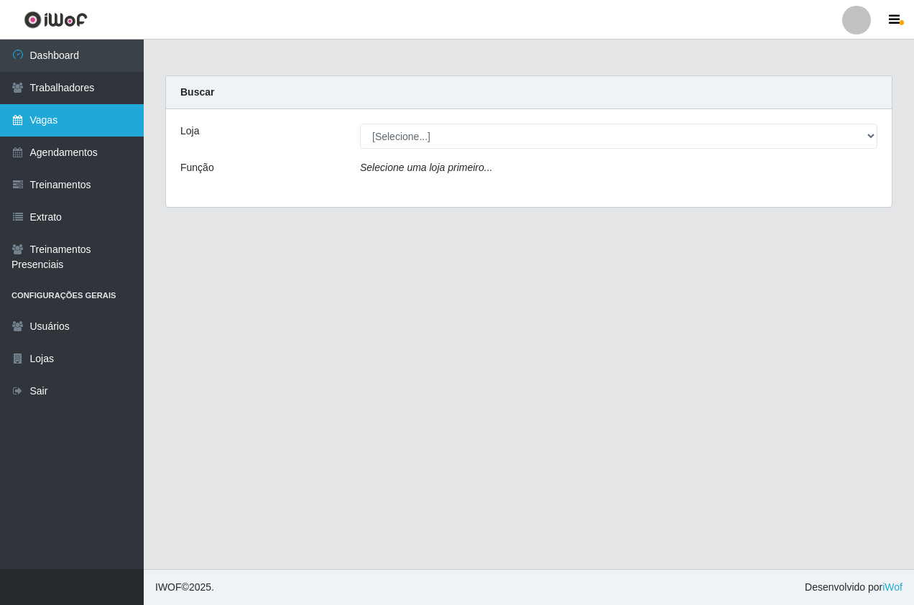
click at [104, 131] on link "Vagas" at bounding box center [72, 120] width 144 height 32
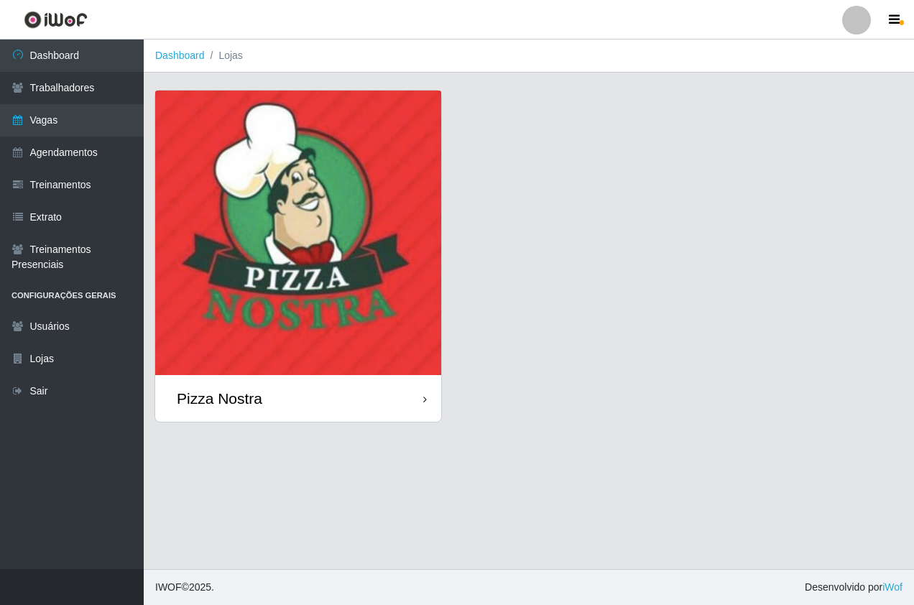
click at [368, 391] on div "Pizza Nostra" at bounding box center [298, 398] width 286 height 47
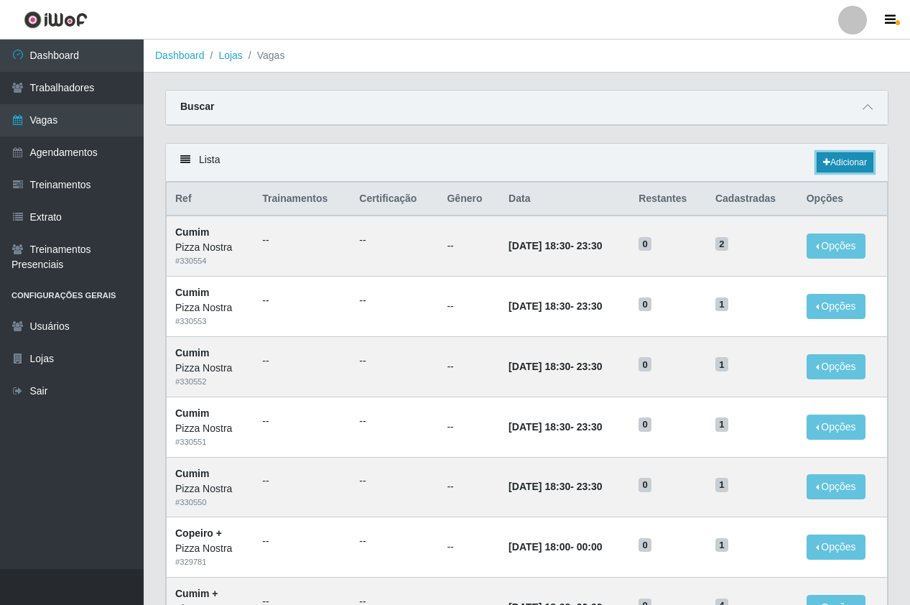
click at [827, 164] on icon at bounding box center [826, 162] width 7 height 9
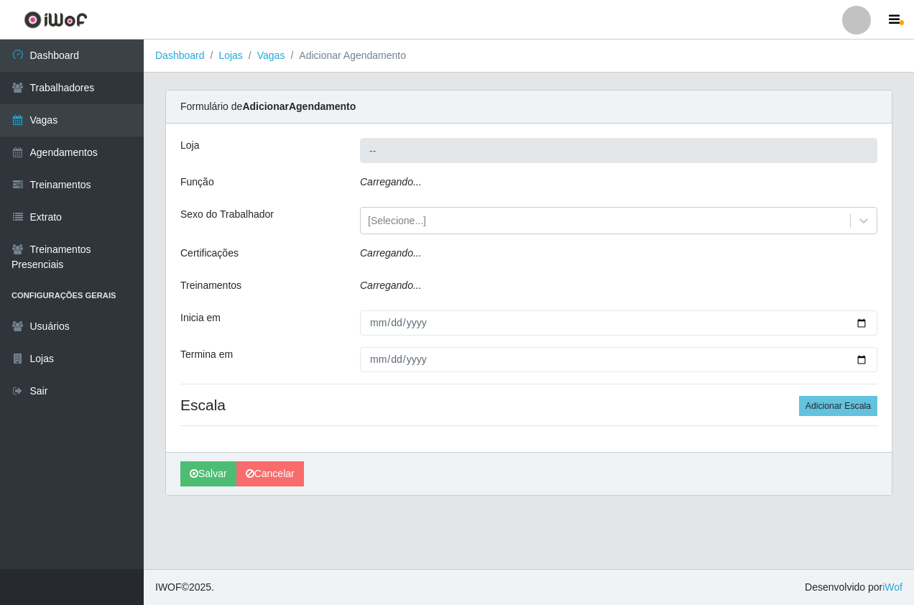
type input "Pizza Nostra"
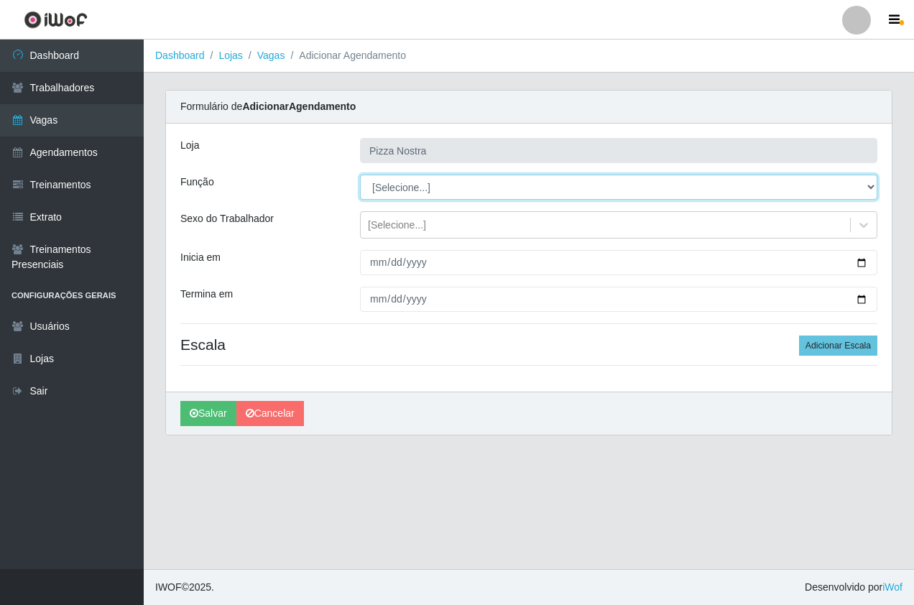
drag, startPoint x: 397, startPoint y: 187, endPoint x: 401, endPoint y: 202, distance: 15.5
click at [397, 187] on select "[Selecione...] ASG ASG + ASG ++ Auxiliar de Cozinha Auxiliar de Cozinha + Auxil…" at bounding box center [618, 187] width 517 height 25
select select "20"
click at [360, 175] on select "[Selecione...] ASG ASG + ASG ++ Auxiliar de Cozinha Auxiliar de Cozinha + Auxil…" at bounding box center [618, 187] width 517 height 25
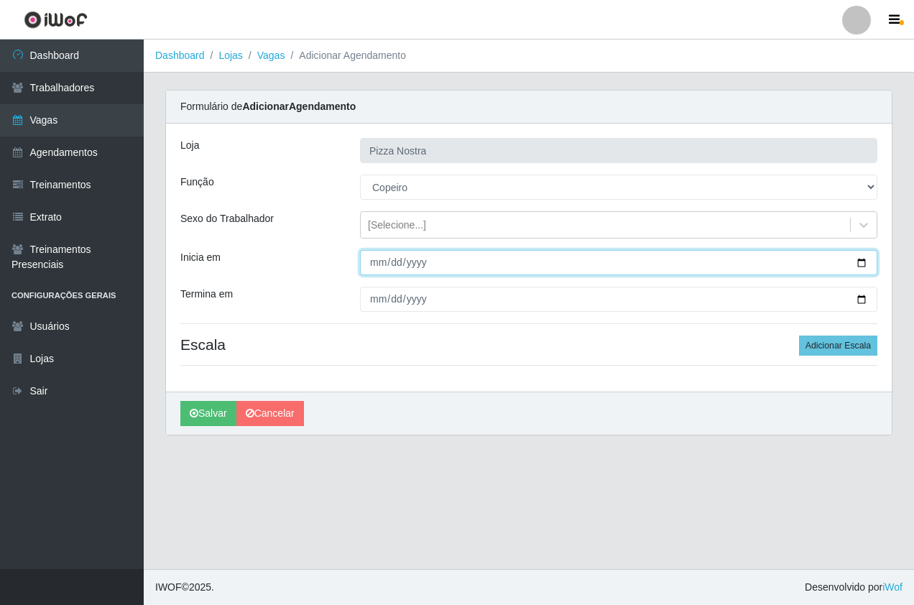
click at [371, 274] on input "Inicia em" at bounding box center [618, 262] width 517 height 25
type input "[DATE]"
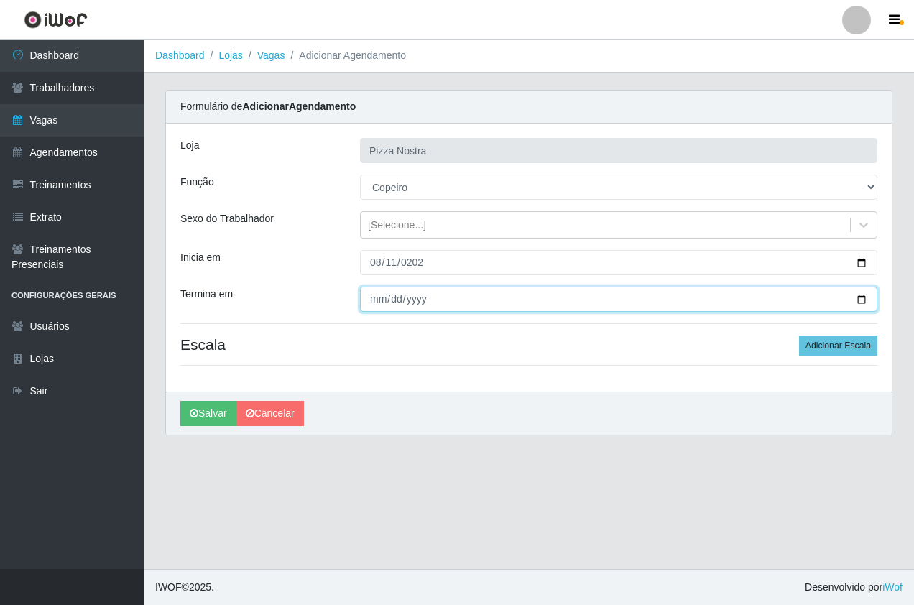
click at [376, 302] on input "Termina em" at bounding box center [618, 299] width 517 height 25
click at [397, 294] on input "Termina em" at bounding box center [618, 299] width 517 height 25
click at [374, 303] on input "Termina em" at bounding box center [618, 299] width 517 height 25
type input "[DATE]"
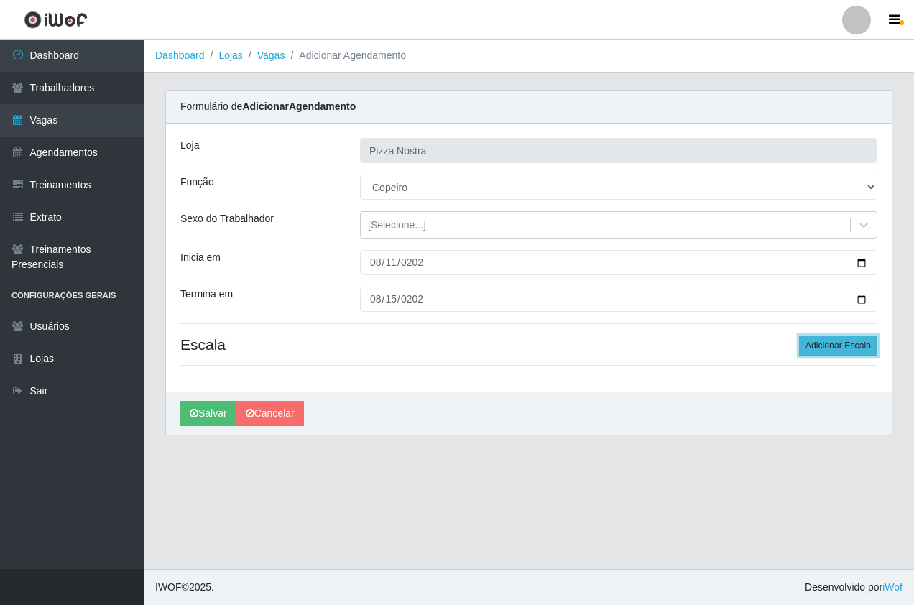
click at [829, 352] on button "Adicionar Escala" at bounding box center [838, 345] width 78 height 20
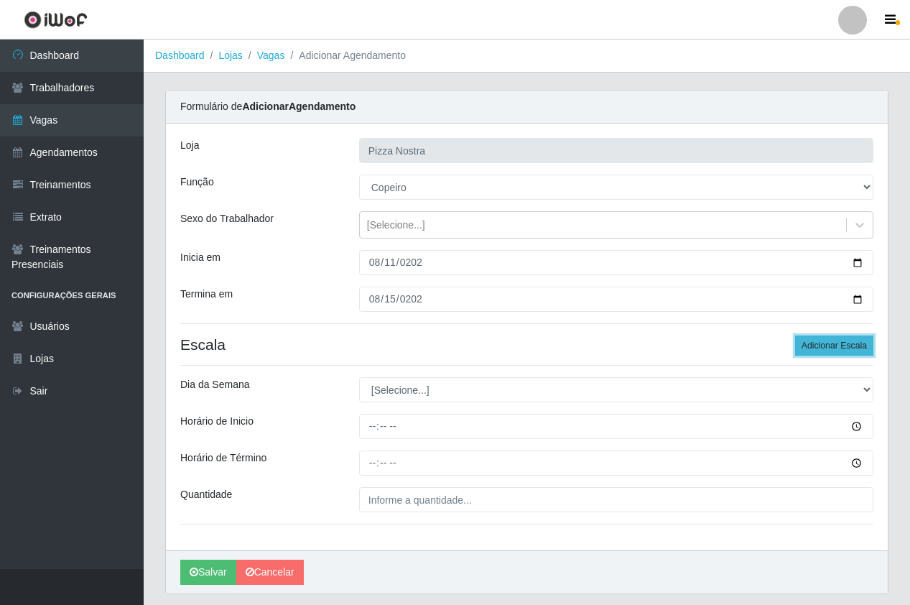
click at [829, 352] on button "Adicionar Escala" at bounding box center [834, 345] width 78 height 20
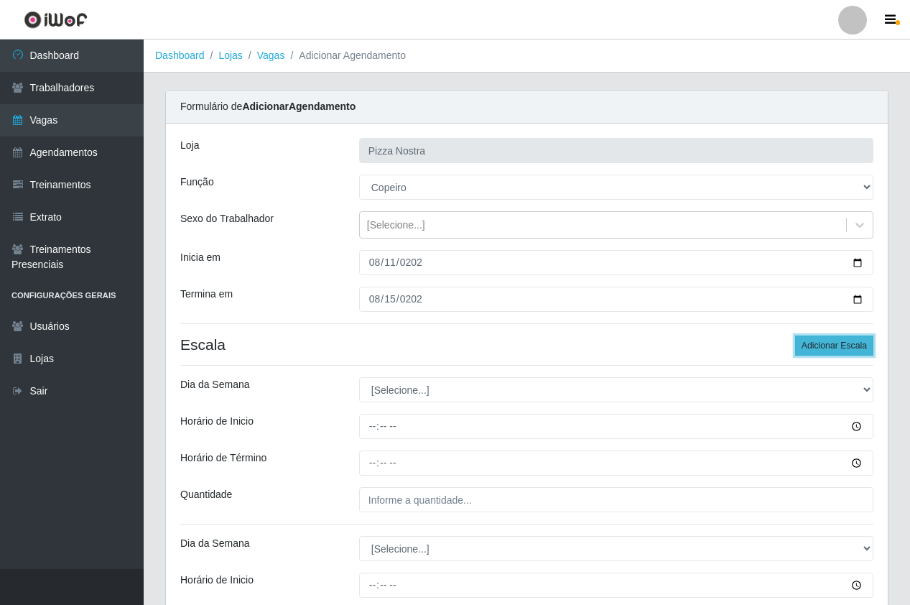
click at [829, 352] on button "Adicionar Escala" at bounding box center [834, 345] width 78 height 20
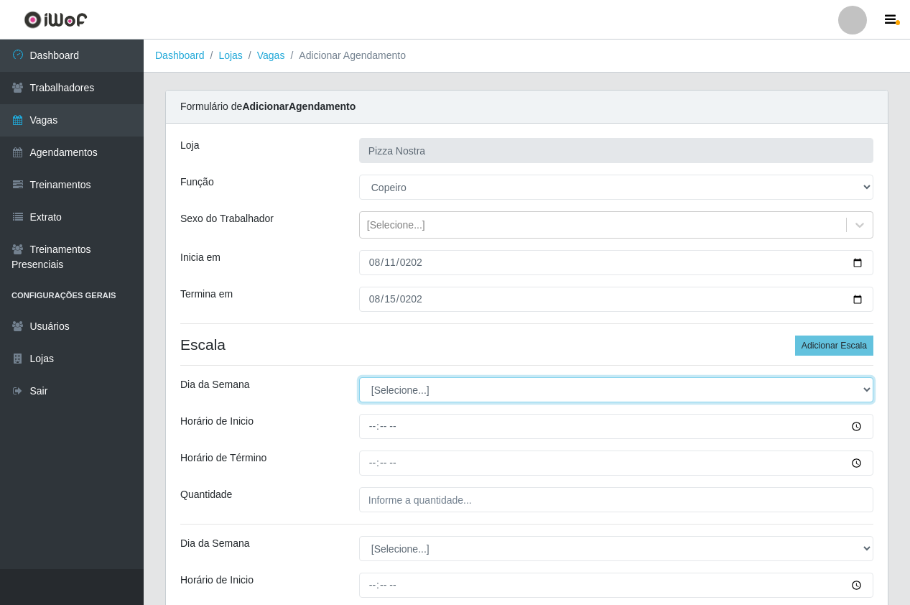
click at [419, 394] on select "[Selecione...] Segunda Terça Quarta Quinta Sexta Sábado Domingo" at bounding box center [616, 389] width 514 height 25
select select "1"
click at [359, 377] on select "[Selecione...] Segunda Terça Quarta Quinta Sexta Sábado Domingo" at bounding box center [616, 389] width 514 height 25
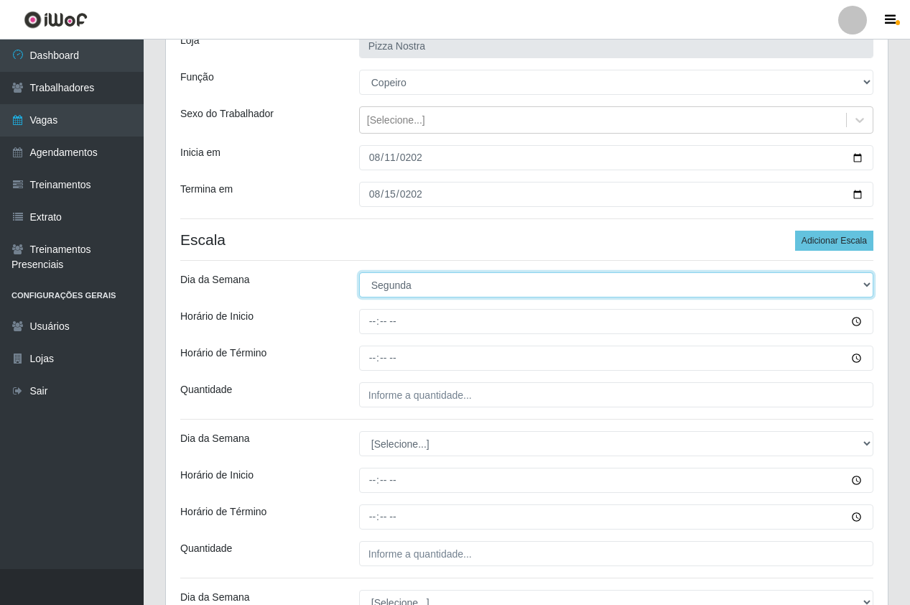
scroll to position [144, 0]
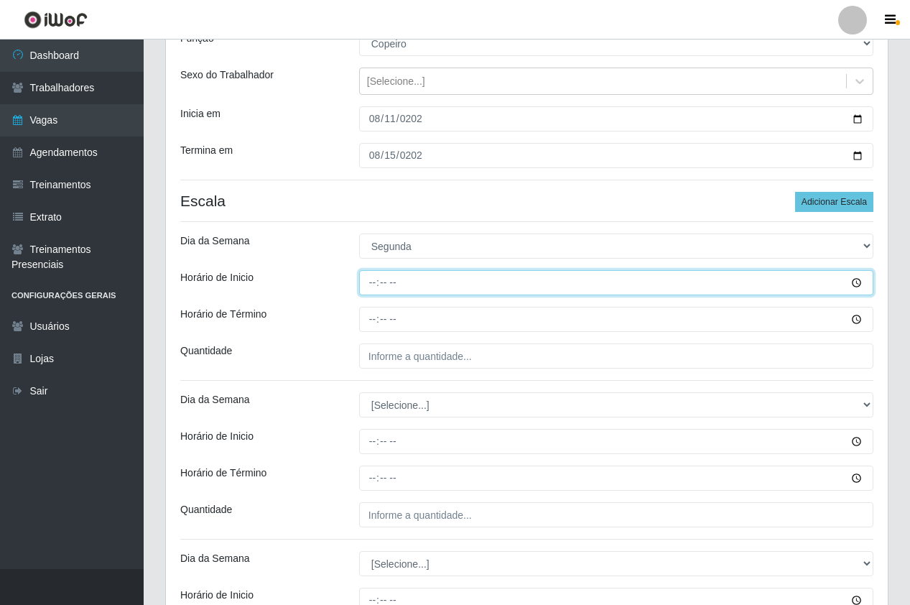
click at [373, 290] on input "Horário de Inicio" at bounding box center [616, 282] width 514 height 25
type input "18:00"
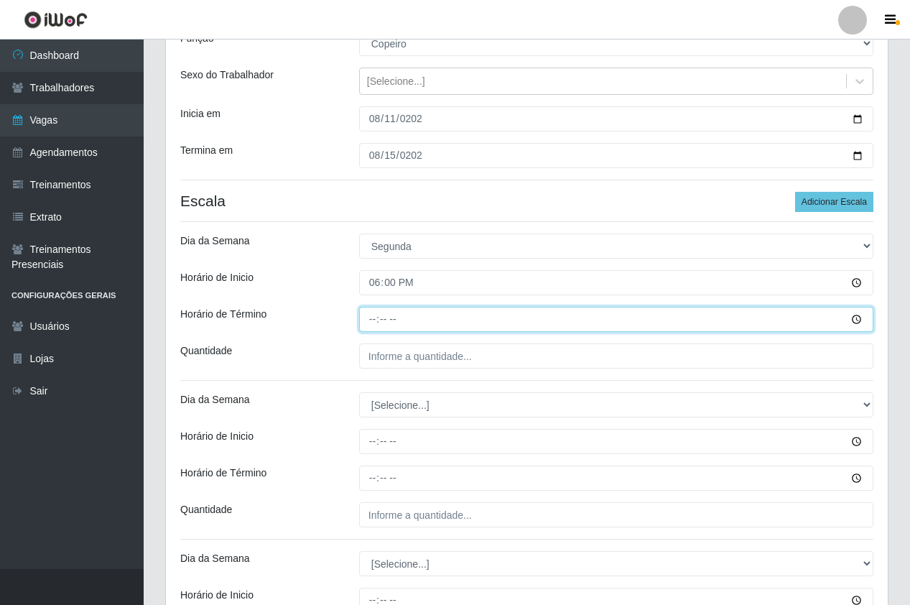
click at [371, 312] on input "Horário de Término" at bounding box center [616, 319] width 514 height 25
type input "00:00"
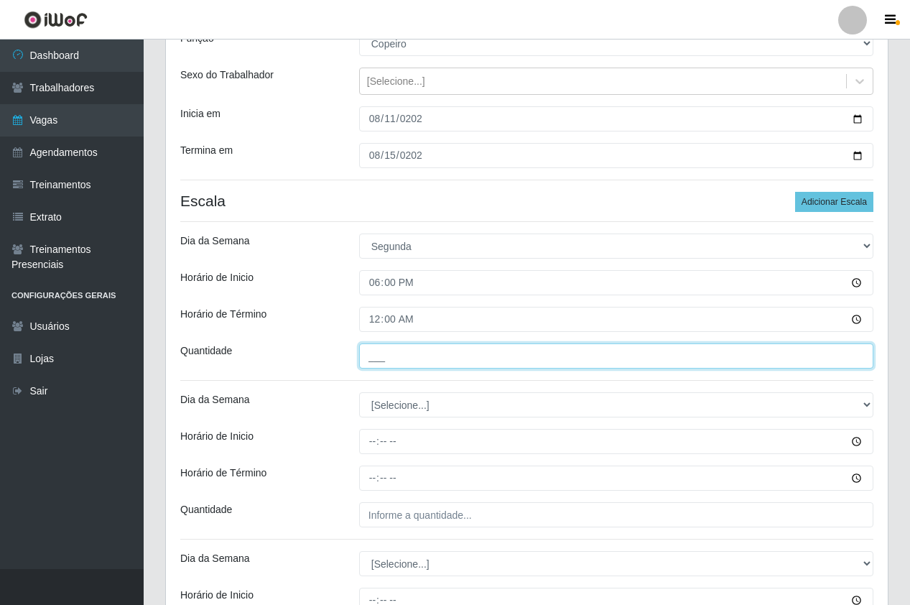
drag, startPoint x: 389, startPoint y: 352, endPoint x: 424, endPoint y: 363, distance: 37.7
click at [389, 352] on input "___" at bounding box center [616, 355] width 514 height 25
type input "1__"
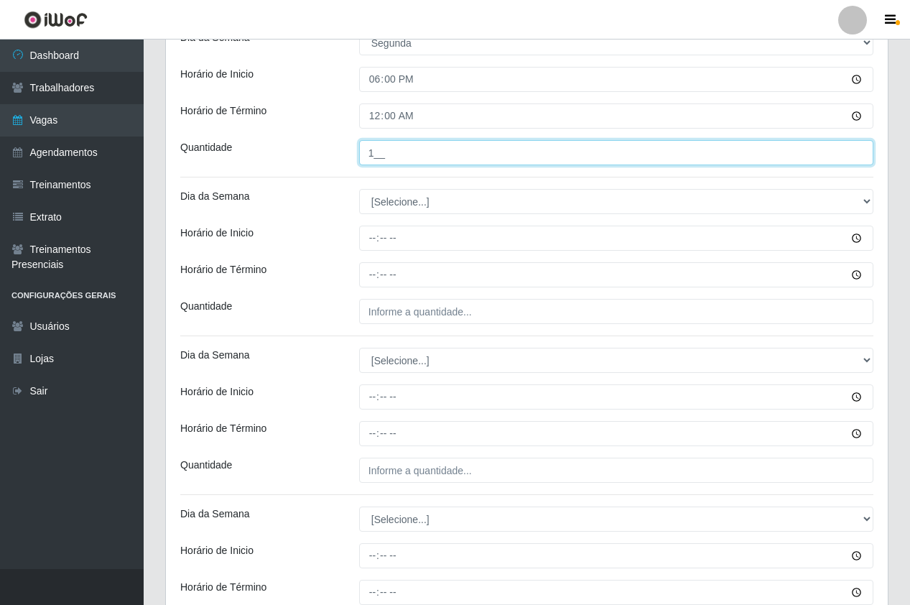
scroll to position [359, 0]
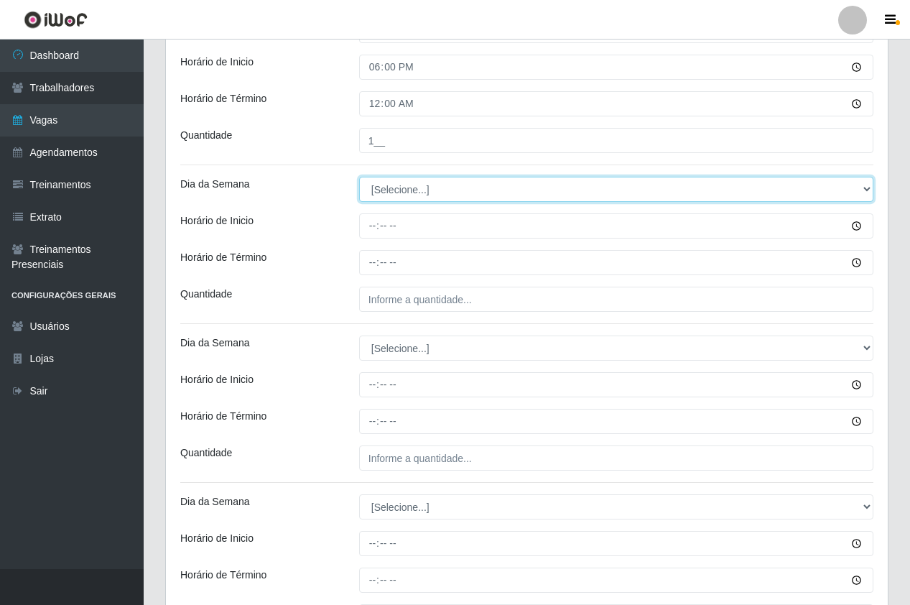
click at [434, 190] on select "[Selecione...] Segunda Terça Quarta Quinta Sexta Sábado Domingo" at bounding box center [616, 189] width 514 height 25
select select "2"
click at [359, 177] on select "[Selecione...] Segunda Terça Quarta Quinta Sexta Sábado Domingo" at bounding box center [616, 189] width 514 height 25
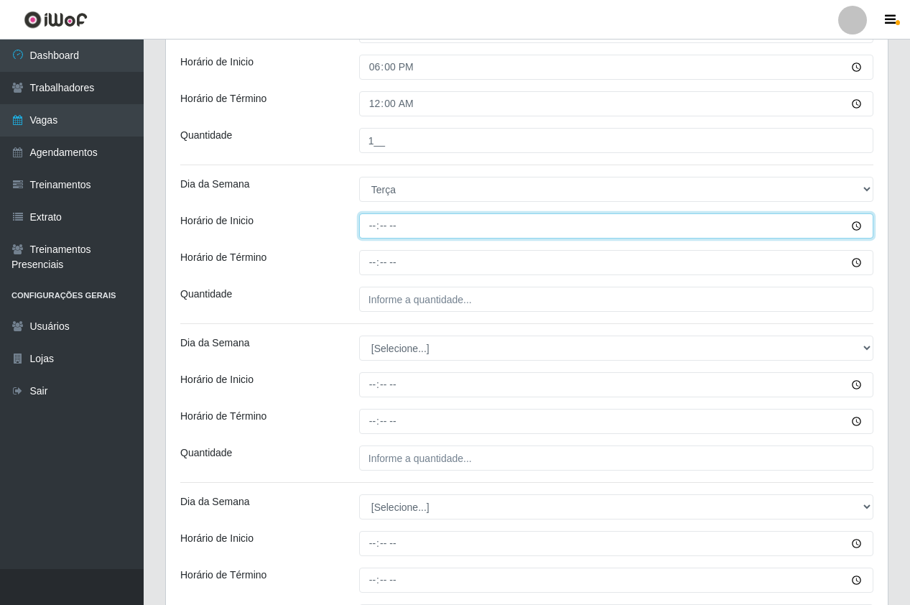
click at [370, 224] on input "Horário de Inicio" at bounding box center [616, 225] width 514 height 25
type input "18:00"
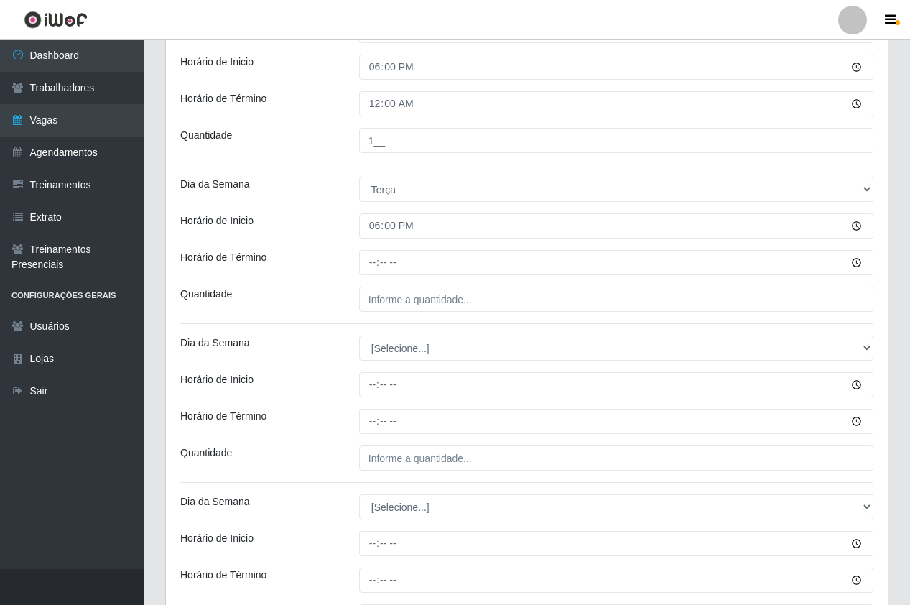
click at [366, 276] on div "Loja Pizza Nostra Função [Selecione...] ASG ASG + ASG ++ Auxiliar de Cozinha Au…" at bounding box center [527, 294] width 722 height 1061
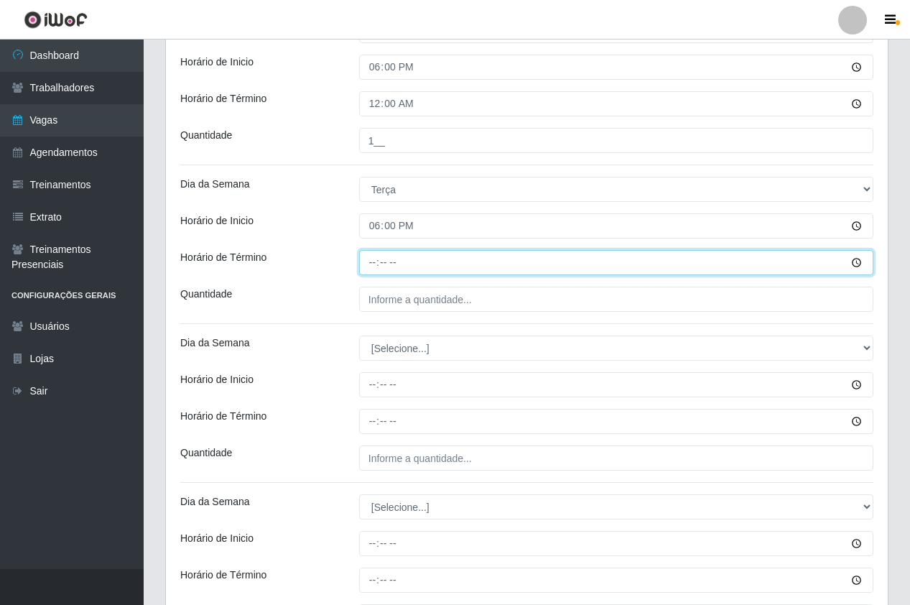
click at [370, 269] on input "Horário de Término" at bounding box center [616, 262] width 514 height 25
type input "00:00"
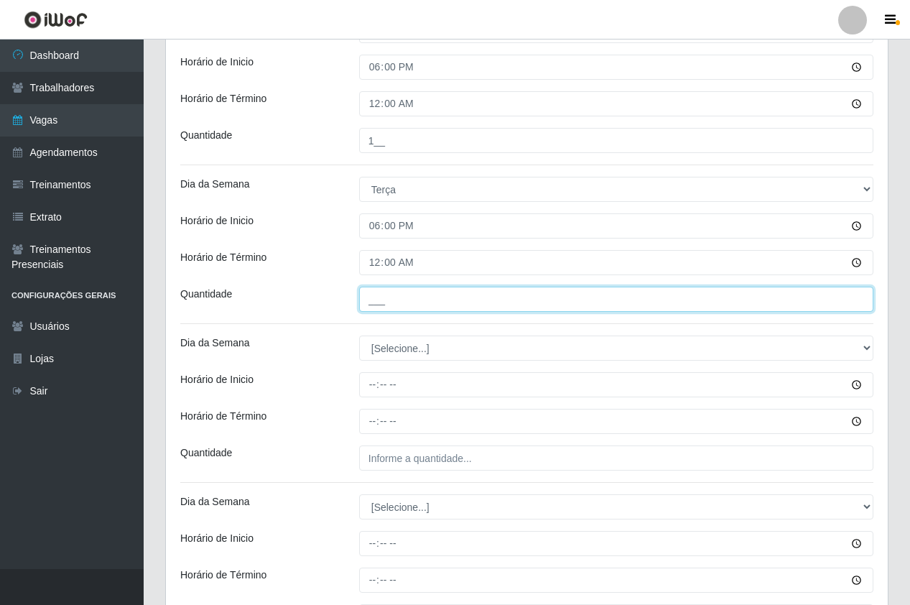
click at [404, 292] on input "___" at bounding box center [616, 299] width 514 height 25
type input "1__"
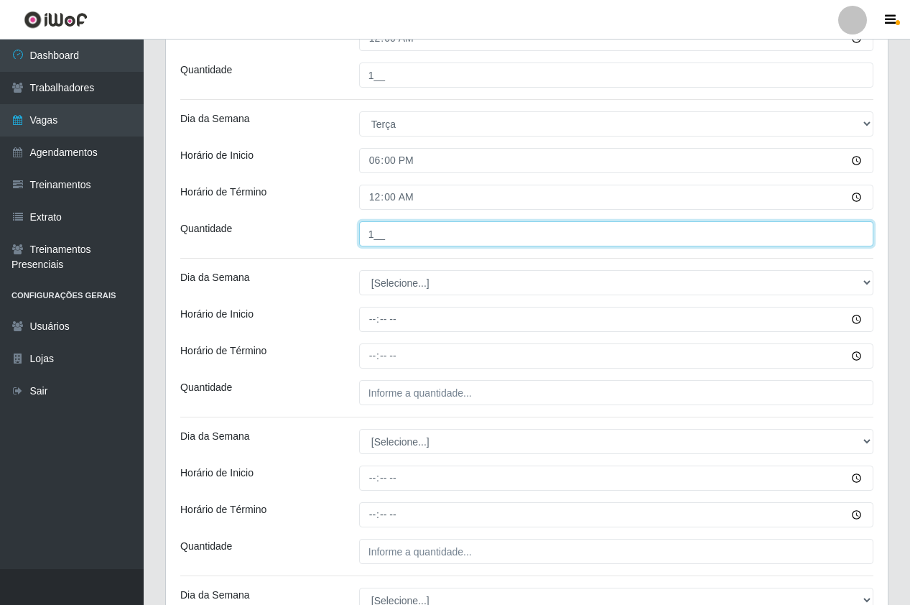
scroll to position [503, 0]
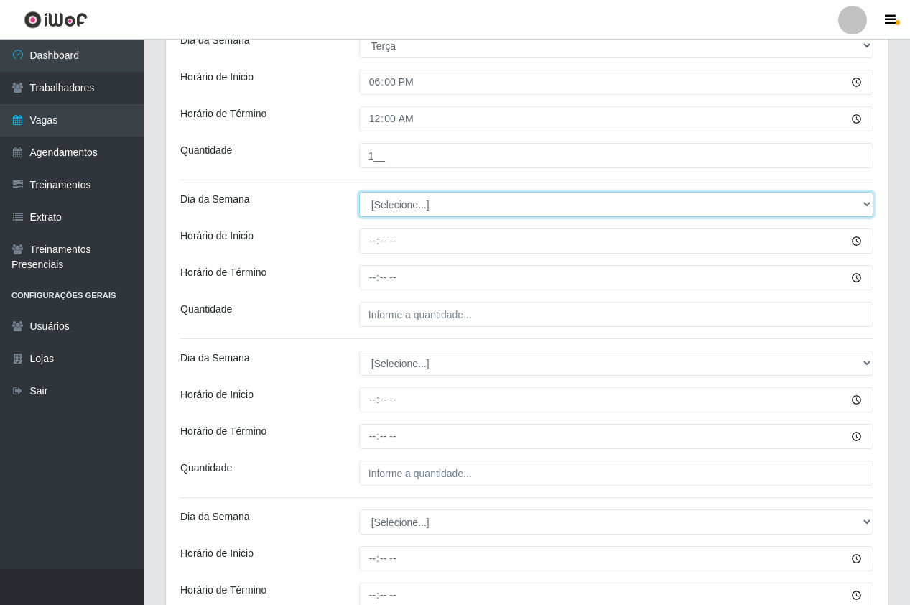
click at [397, 201] on select "[Selecione...] Segunda Terça Quarta Quinta Sexta Sábado Domingo" at bounding box center [616, 204] width 514 height 25
select select "3"
click at [359, 192] on select "[Selecione...] Segunda Terça Quarta Quinta Sexta Sábado Domingo" at bounding box center [616, 204] width 514 height 25
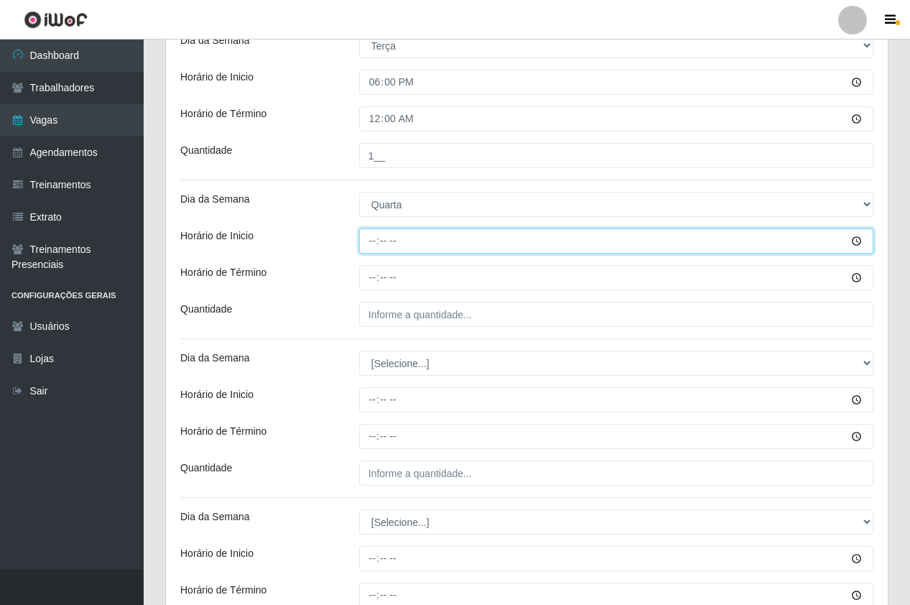
click at [365, 243] on input "Horário de Inicio" at bounding box center [616, 240] width 514 height 25
type input "18:00"
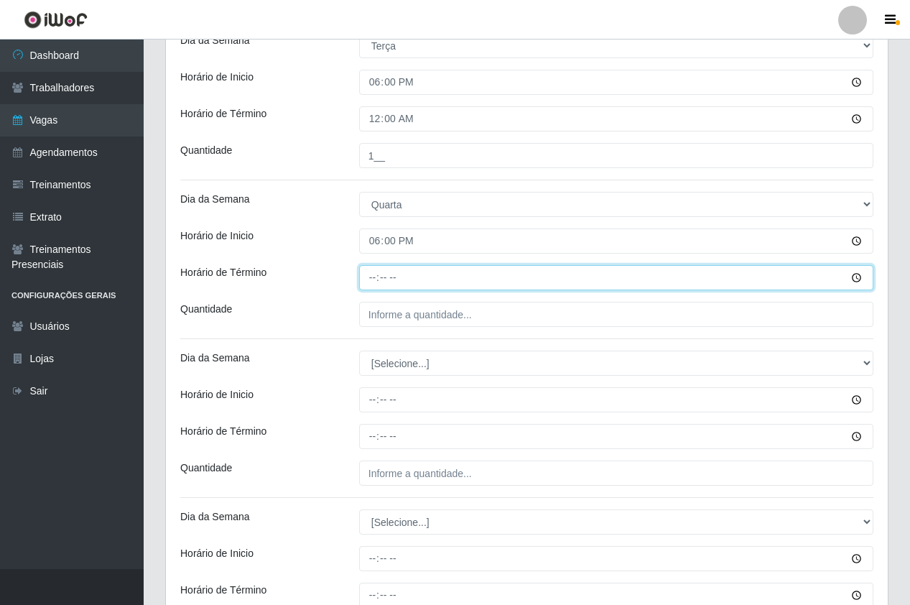
click at [367, 288] on input "Horário de Término" at bounding box center [616, 277] width 514 height 25
type input "00:00"
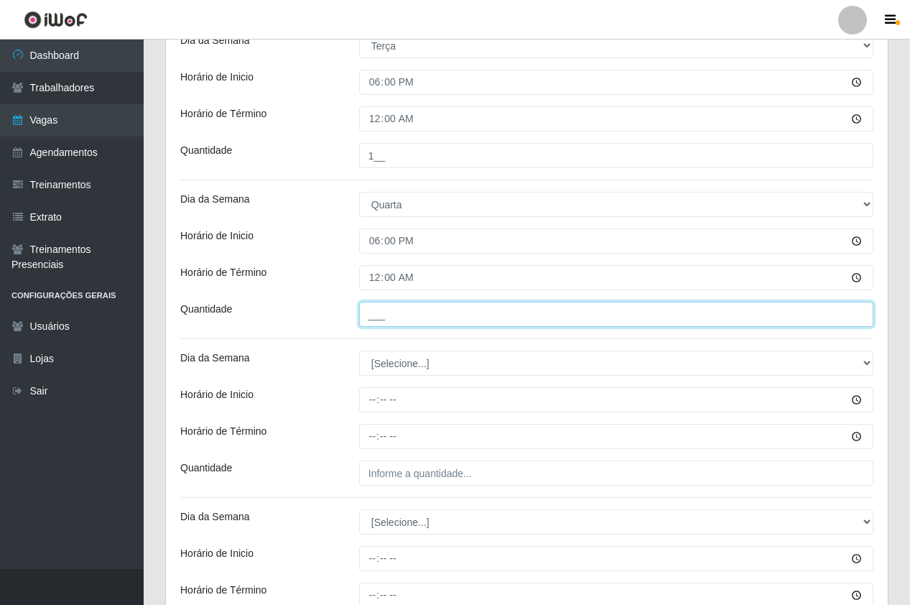
click at [391, 315] on input "___" at bounding box center [616, 314] width 514 height 25
type input "1__"
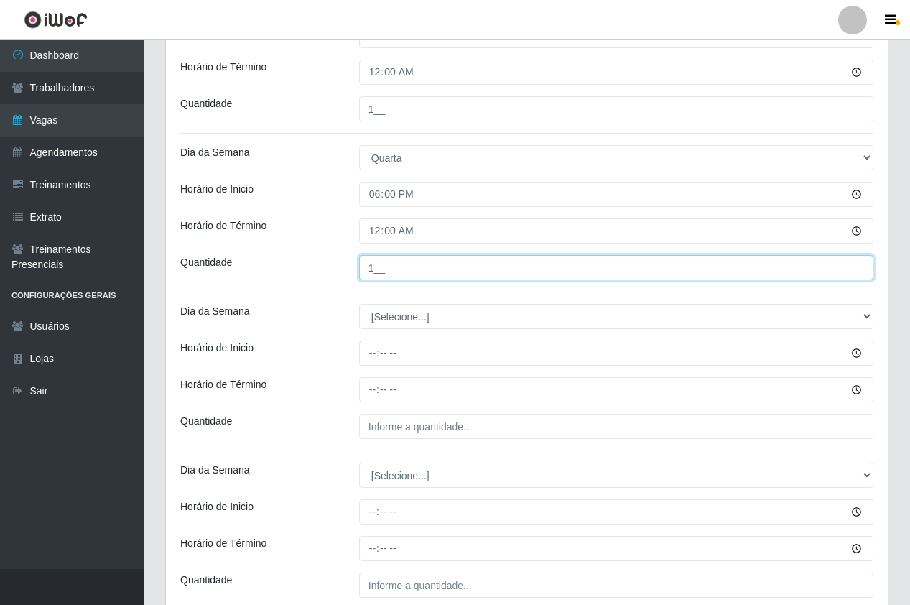
scroll to position [575, 0]
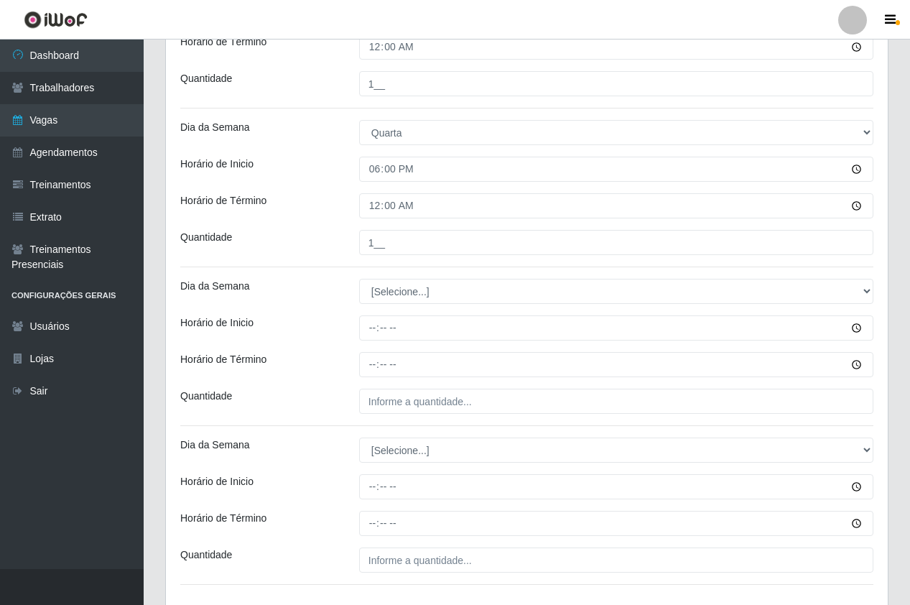
click at [391, 268] on div "Loja Pizza Nostra Função [Selecione...] ASG ASG + ASG ++ Auxiliar de Cozinha Au…" at bounding box center [527, 79] width 722 height 1061
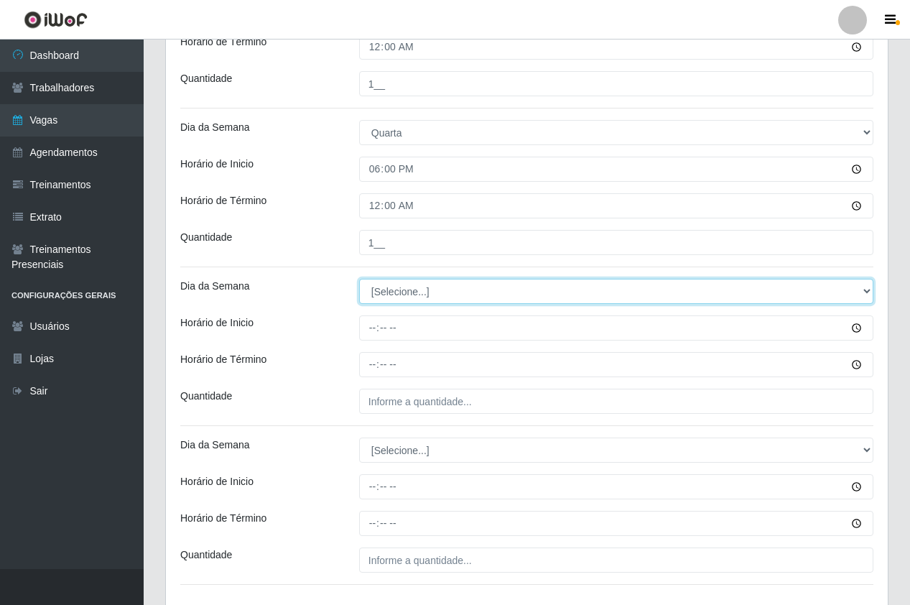
click at [401, 294] on select "[Selecione...] Segunda Terça Quarta Quinta Sexta Sábado Domingo" at bounding box center [616, 291] width 514 height 25
select select "4"
click at [359, 279] on select "[Selecione...] Segunda Terça Quarta Quinta Sexta Sábado Domingo" at bounding box center [616, 291] width 514 height 25
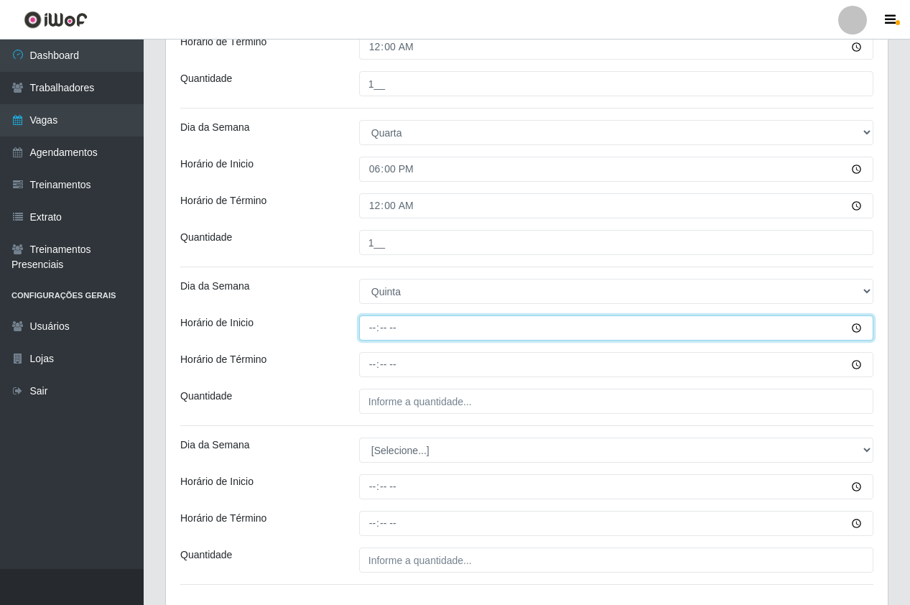
click at [371, 330] on input "Horário de Inicio" at bounding box center [616, 327] width 514 height 25
type input "18:00"
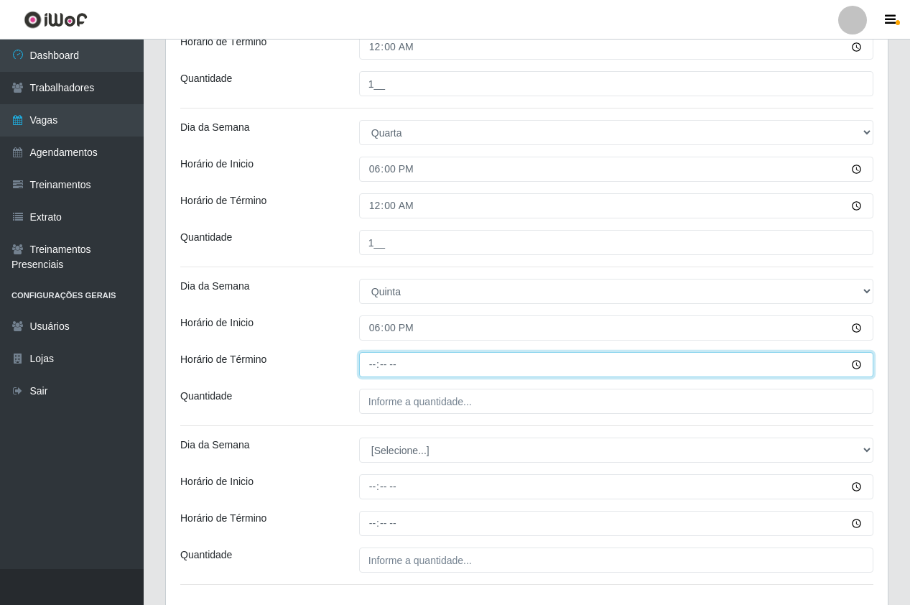
click at [368, 371] on input "Horário de Término" at bounding box center [616, 364] width 514 height 25
type input "00:00"
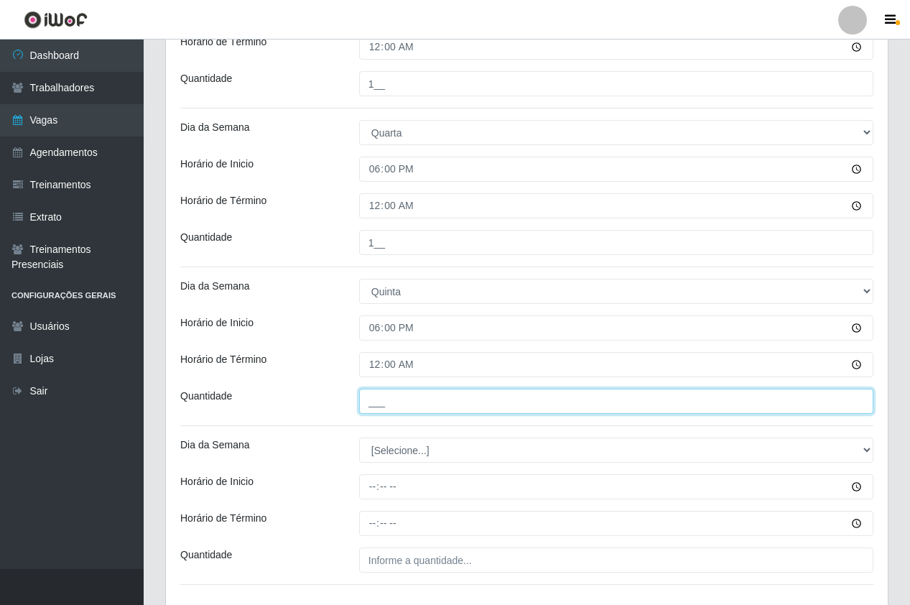
click at [379, 394] on input "___" at bounding box center [616, 401] width 514 height 25
type input "1__"
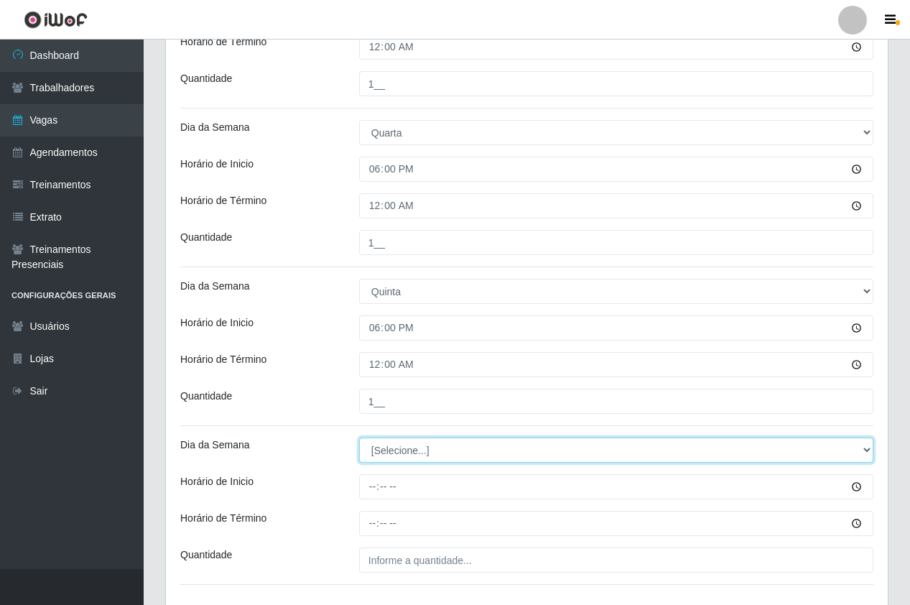
click at [391, 443] on select "[Selecione...] Segunda Terça Quarta Quinta Sexta Sábado Domingo" at bounding box center [616, 449] width 514 height 25
select select "5"
click at [359, 437] on select "[Selecione...] Segunda Terça Quarta Quinta Sexta Sábado Domingo" at bounding box center [616, 449] width 514 height 25
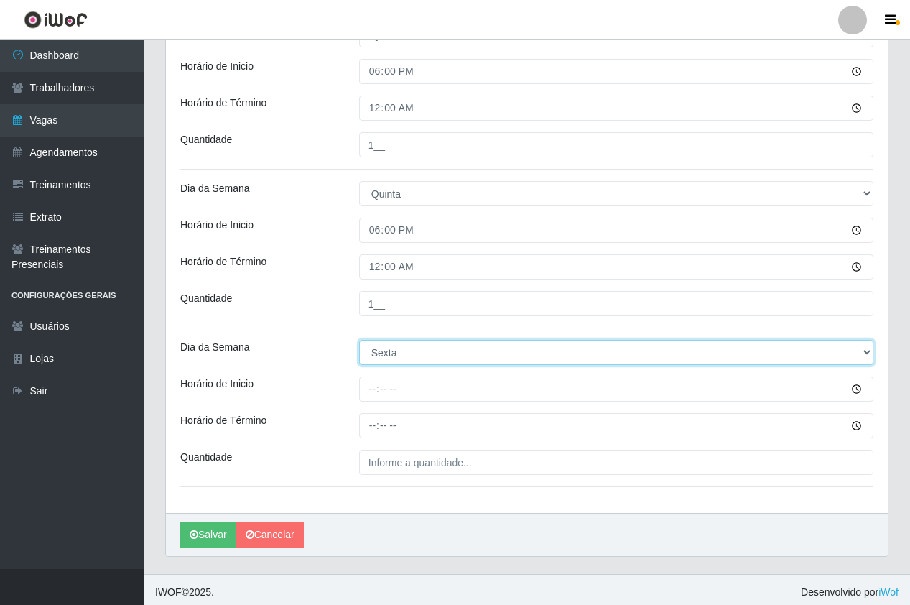
scroll to position [677, 0]
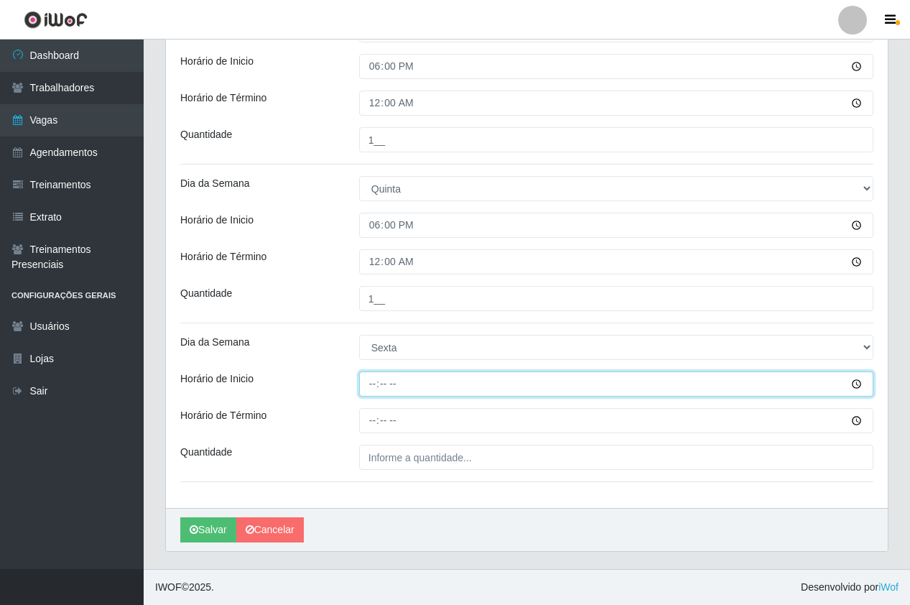
click at [371, 386] on input "Horário de Inicio" at bounding box center [616, 383] width 514 height 25
type input "18:00"
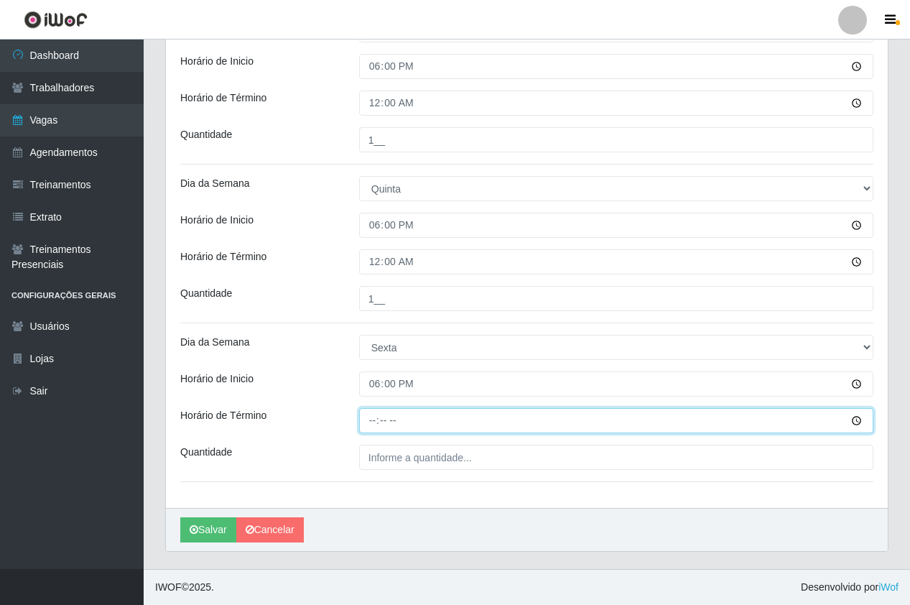
click at [376, 416] on input "Horário de Término" at bounding box center [616, 420] width 514 height 25
type input "00:00"
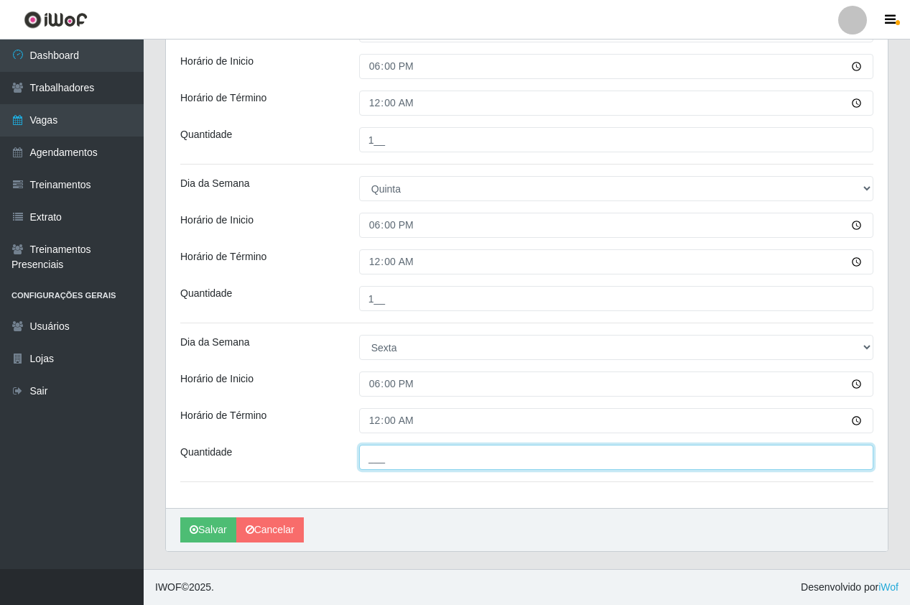
click at [406, 470] on input "___" at bounding box center [616, 457] width 514 height 25
type input "1__"
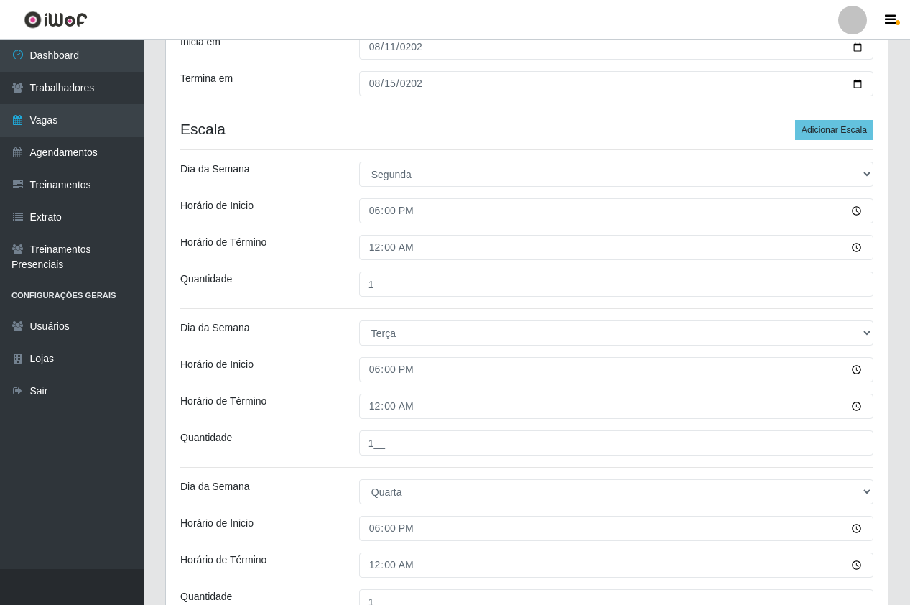
scroll to position [646, 0]
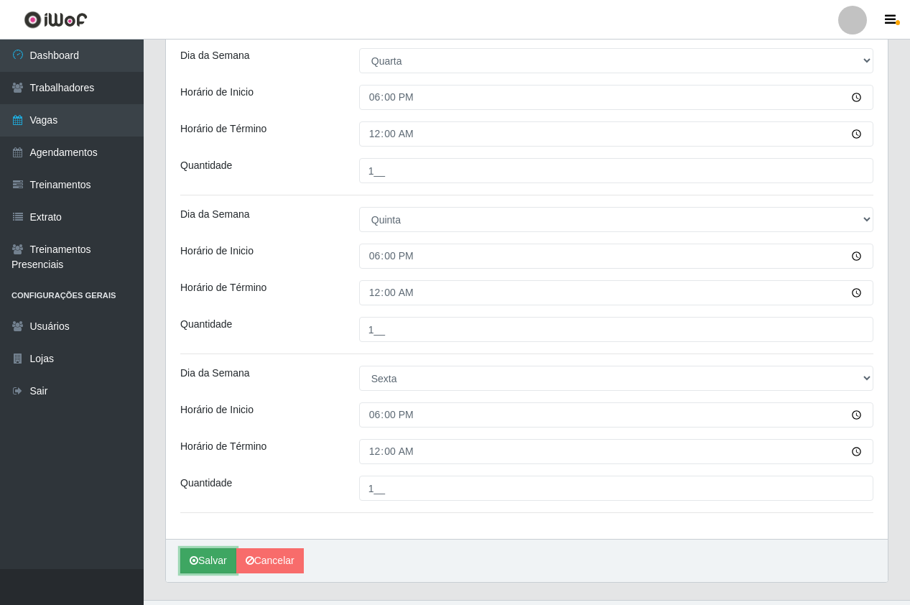
click at [205, 570] on button "Salvar" at bounding box center [208, 560] width 56 height 25
click at [212, 559] on button "Salvar" at bounding box center [208, 560] width 56 height 25
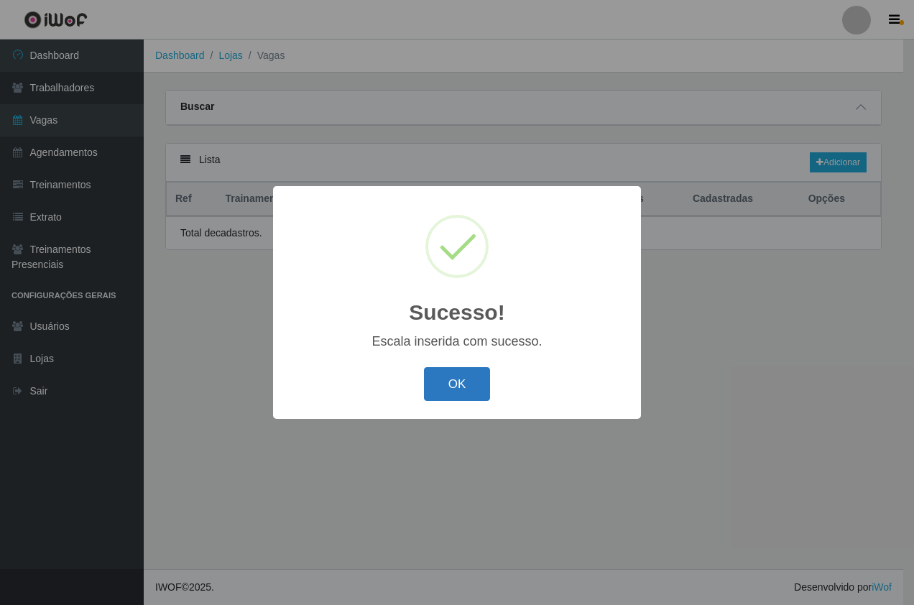
click at [451, 392] on button "OK" at bounding box center [457, 384] width 67 height 34
